Goal: Task Accomplishment & Management: Manage account settings

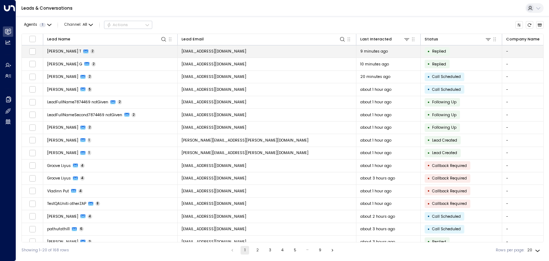
click at [50, 50] on span "Karthik T" at bounding box center [64, 51] width 34 height 5
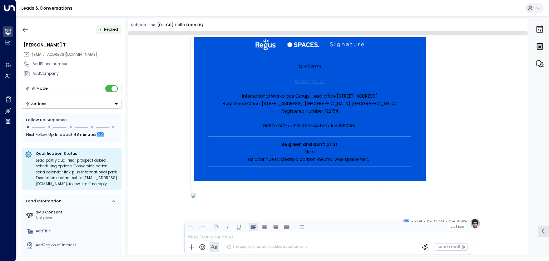
scroll to position [392, 0]
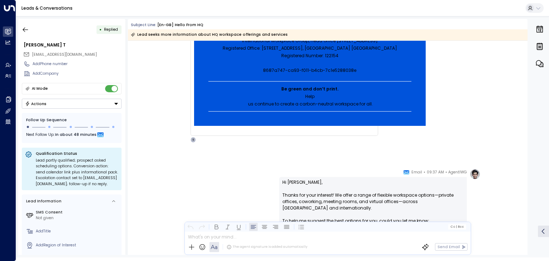
click at [115, 102] on icon "Button group with a nested menu" at bounding box center [116, 103] width 5 height 5
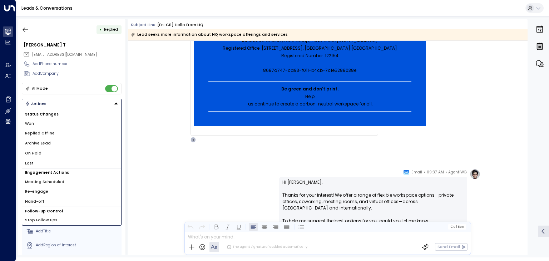
click at [51, 142] on li "Archive Lead" at bounding box center [71, 143] width 99 height 10
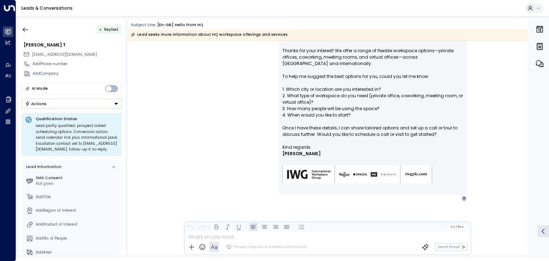
scroll to position [536, 0]
click at [25, 30] on icon "button" at bounding box center [25, 29] width 7 height 7
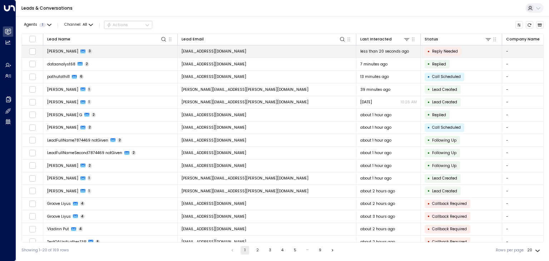
click at [63, 51] on span "[PERSON_NAME]" at bounding box center [62, 51] width 31 height 5
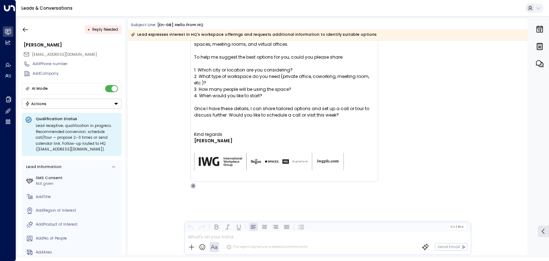
scroll to position [713, 0]
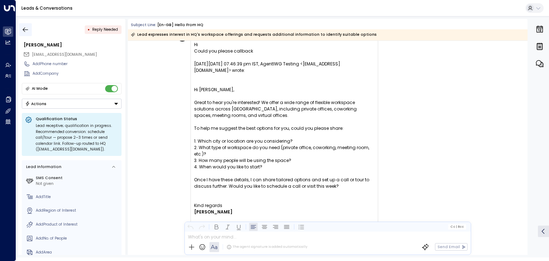
click at [26, 28] on icon "button" at bounding box center [25, 29] width 7 height 7
